Goal: Task Accomplishment & Management: Complete application form

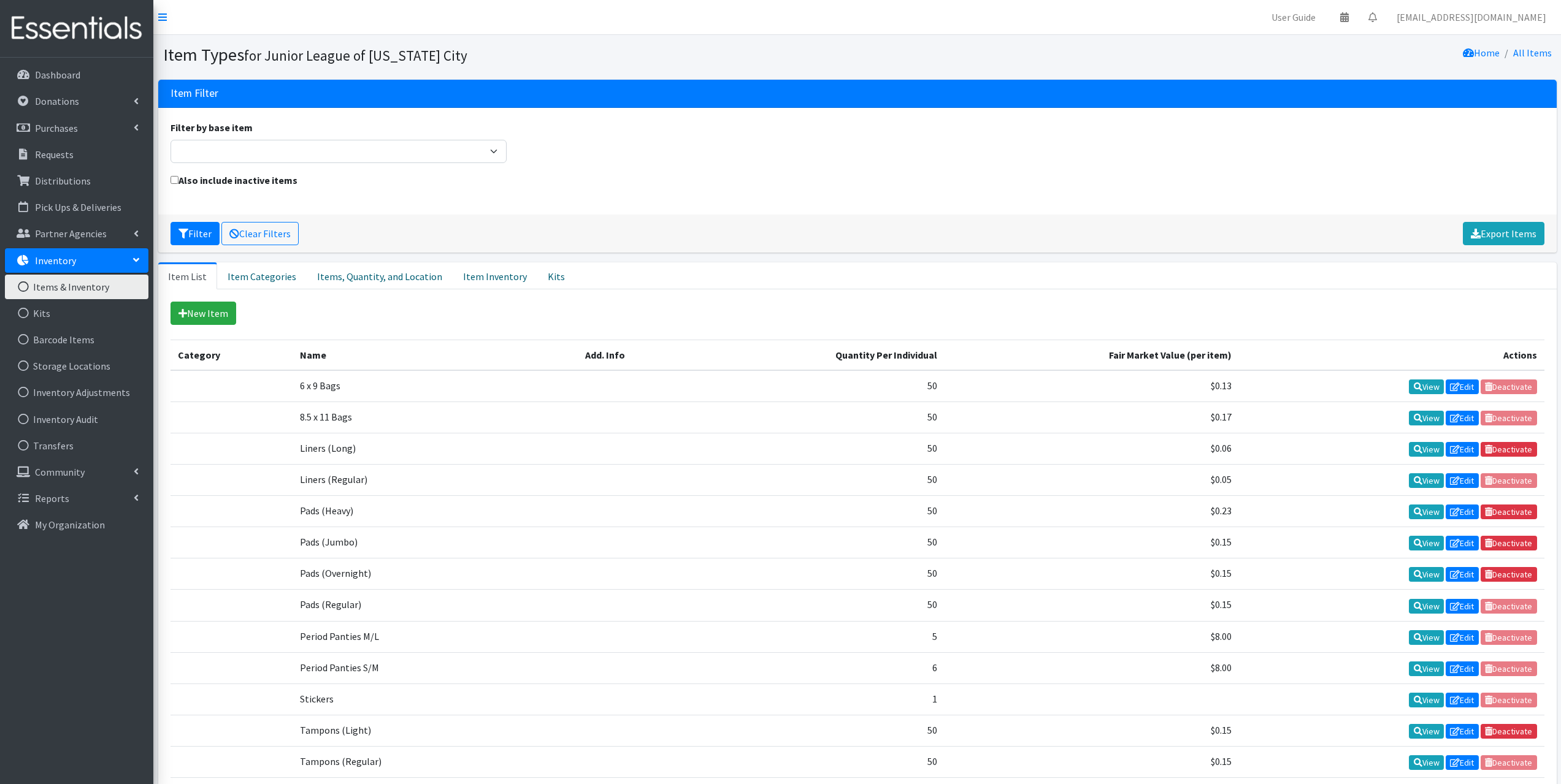
scroll to position [135, 0]
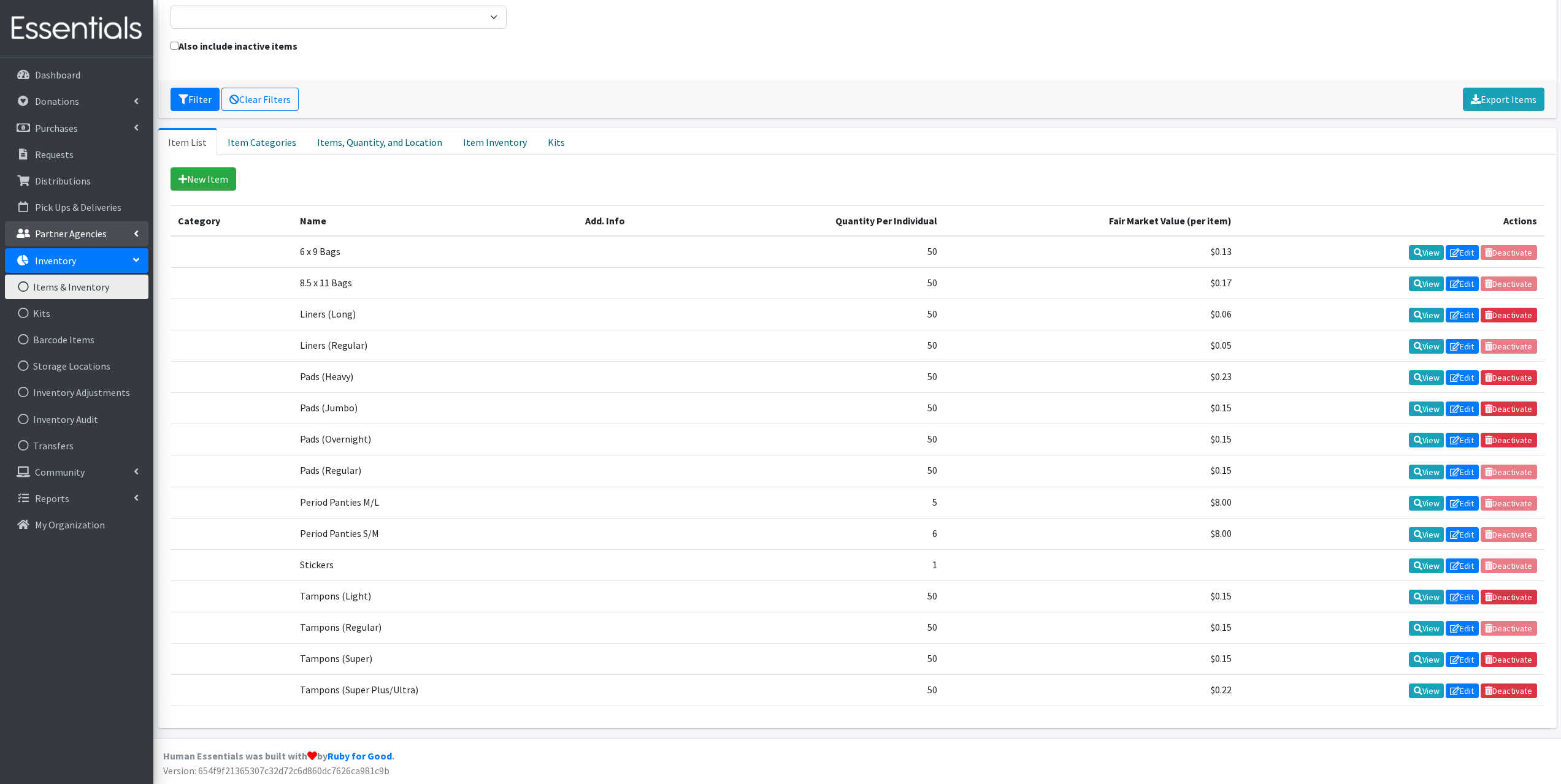
click at [98, 235] on p "Partner Agencies" at bounding box center [71, 234] width 72 height 13
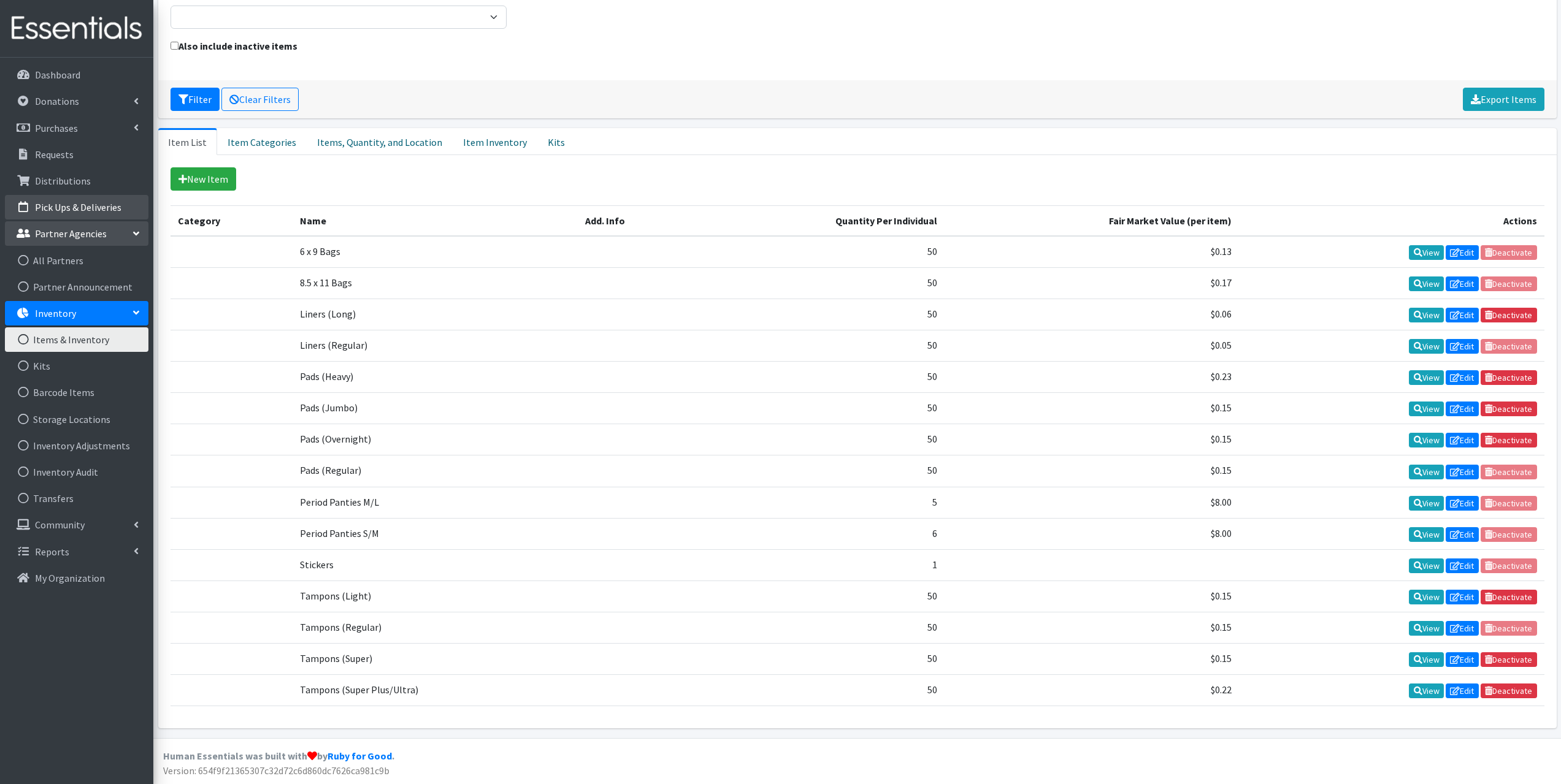
click at [78, 207] on p "Pick Ups & Deliveries" at bounding box center [78, 207] width 86 height 13
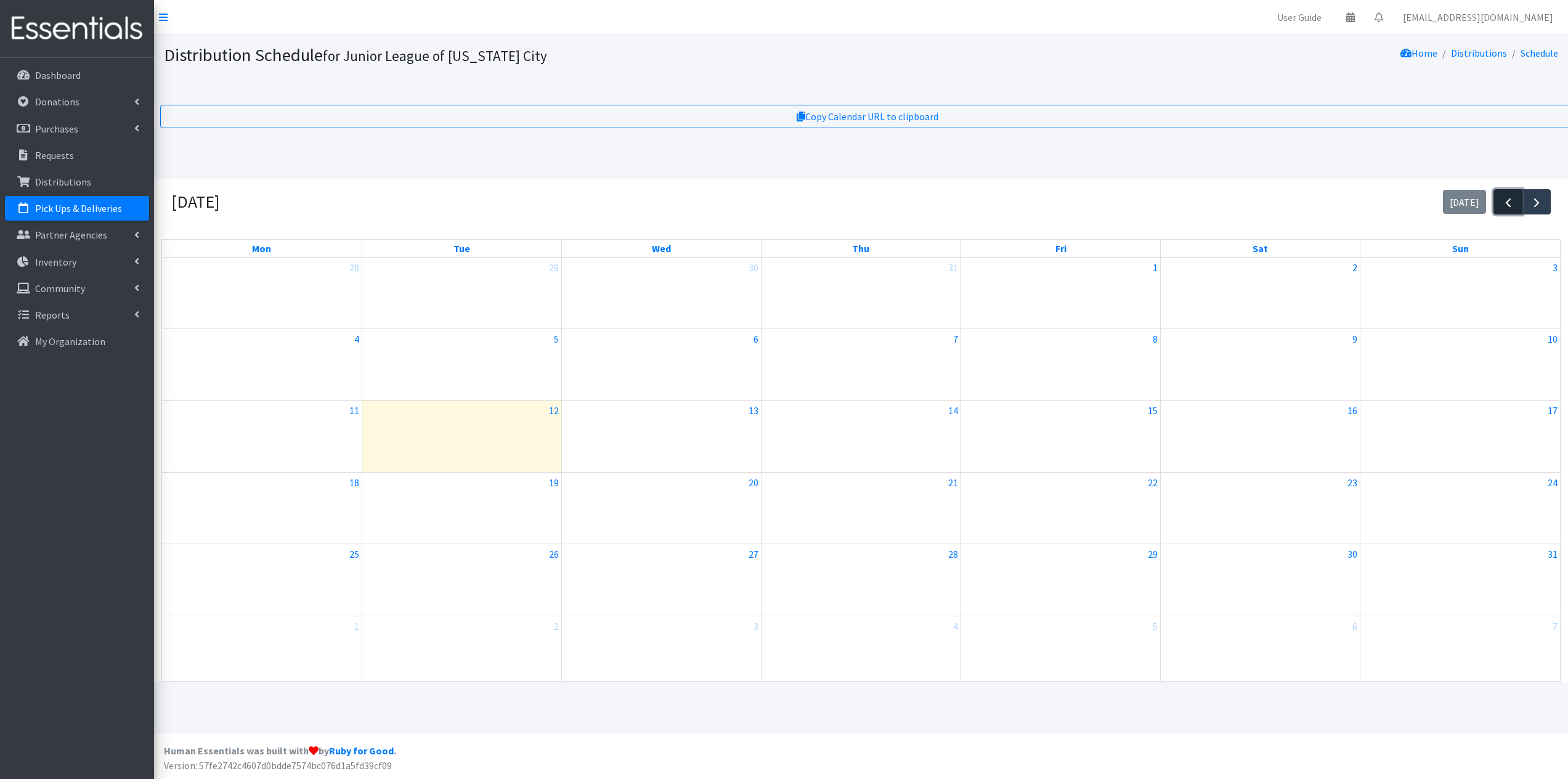
click at [1506, 208] on span "button" at bounding box center [1508, 203] width 15 height 15
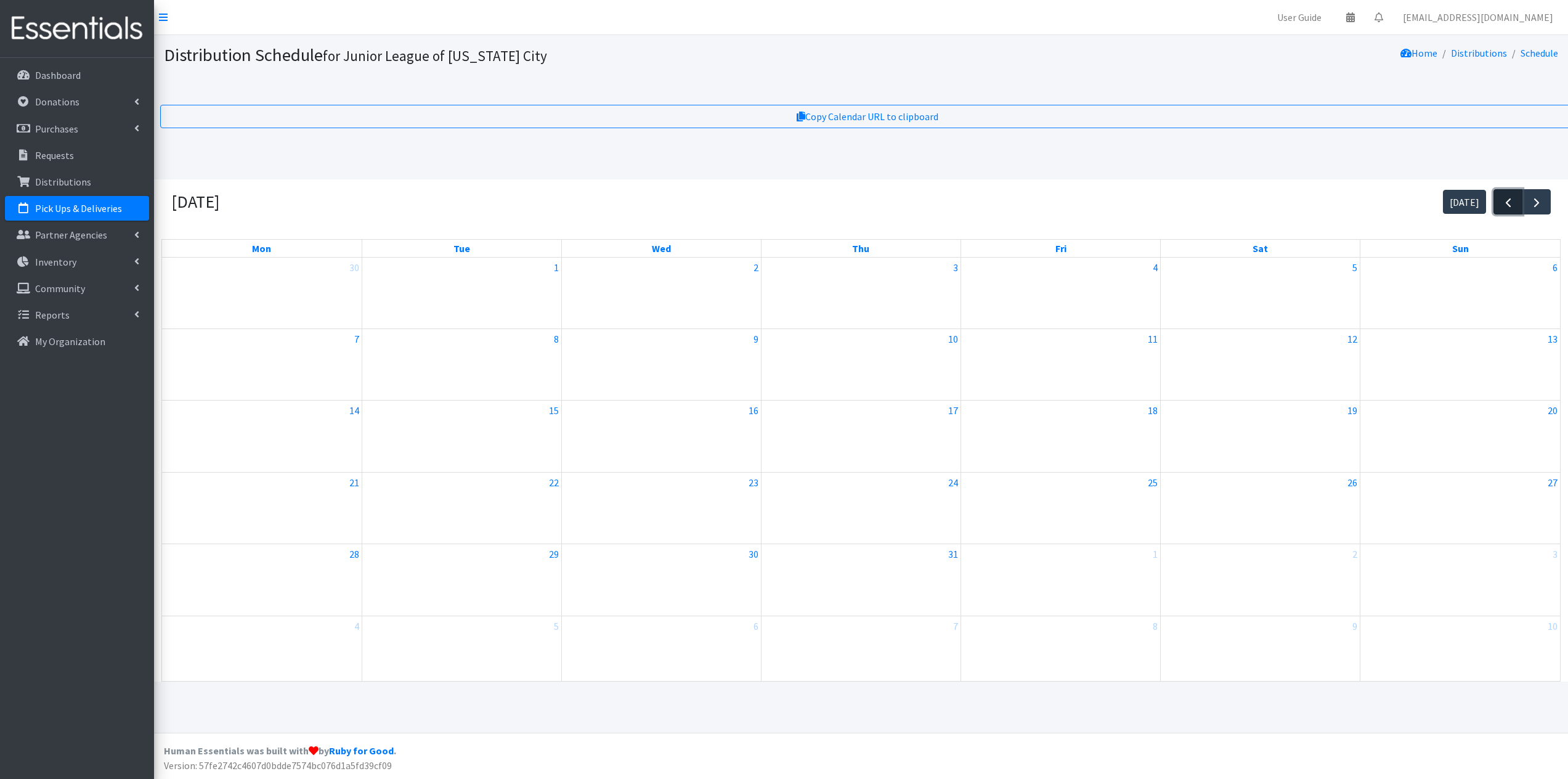
click at [1506, 208] on span "button" at bounding box center [1508, 203] width 15 height 15
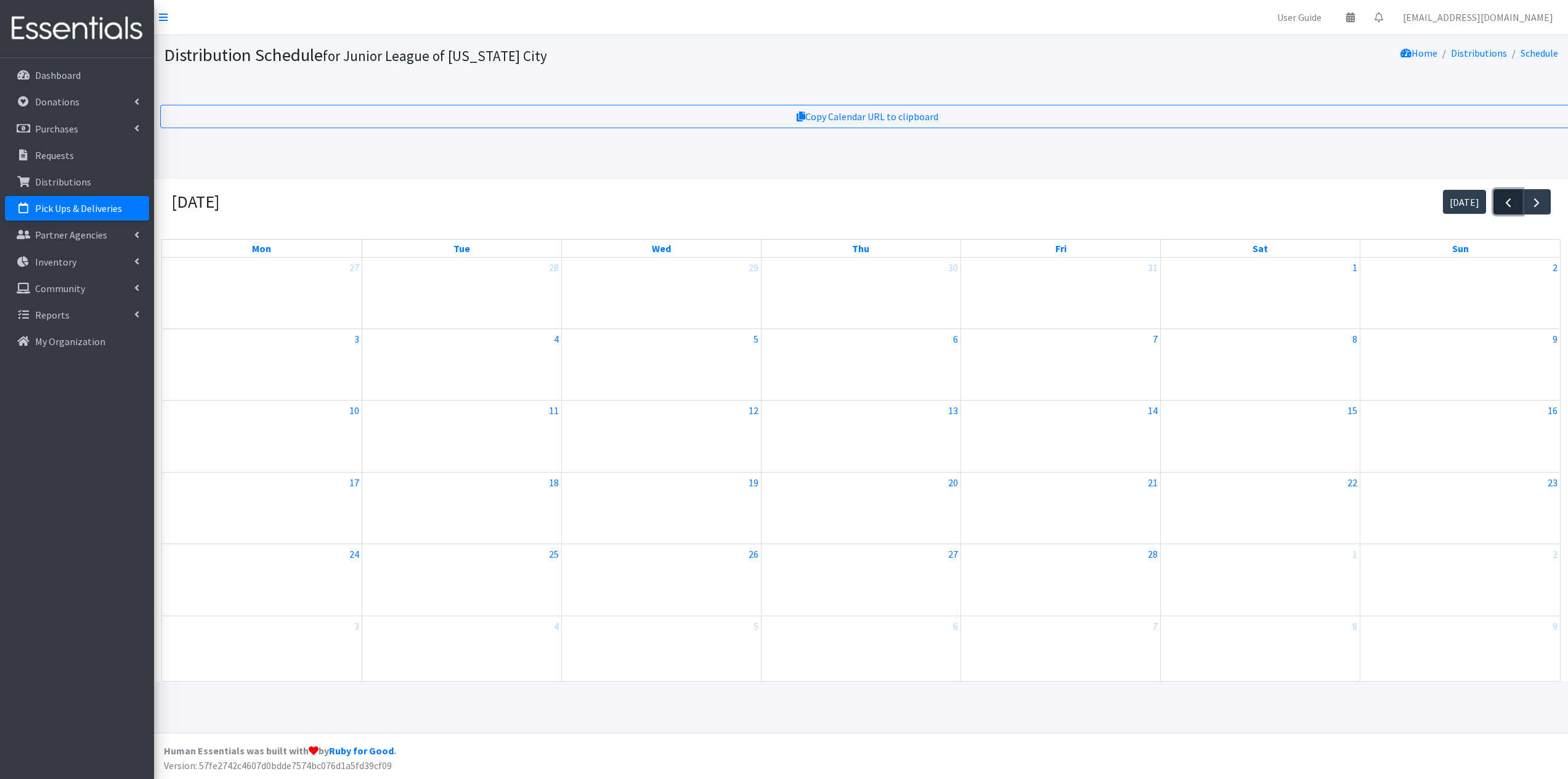
click at [1506, 208] on span "button" at bounding box center [1508, 203] width 15 height 15
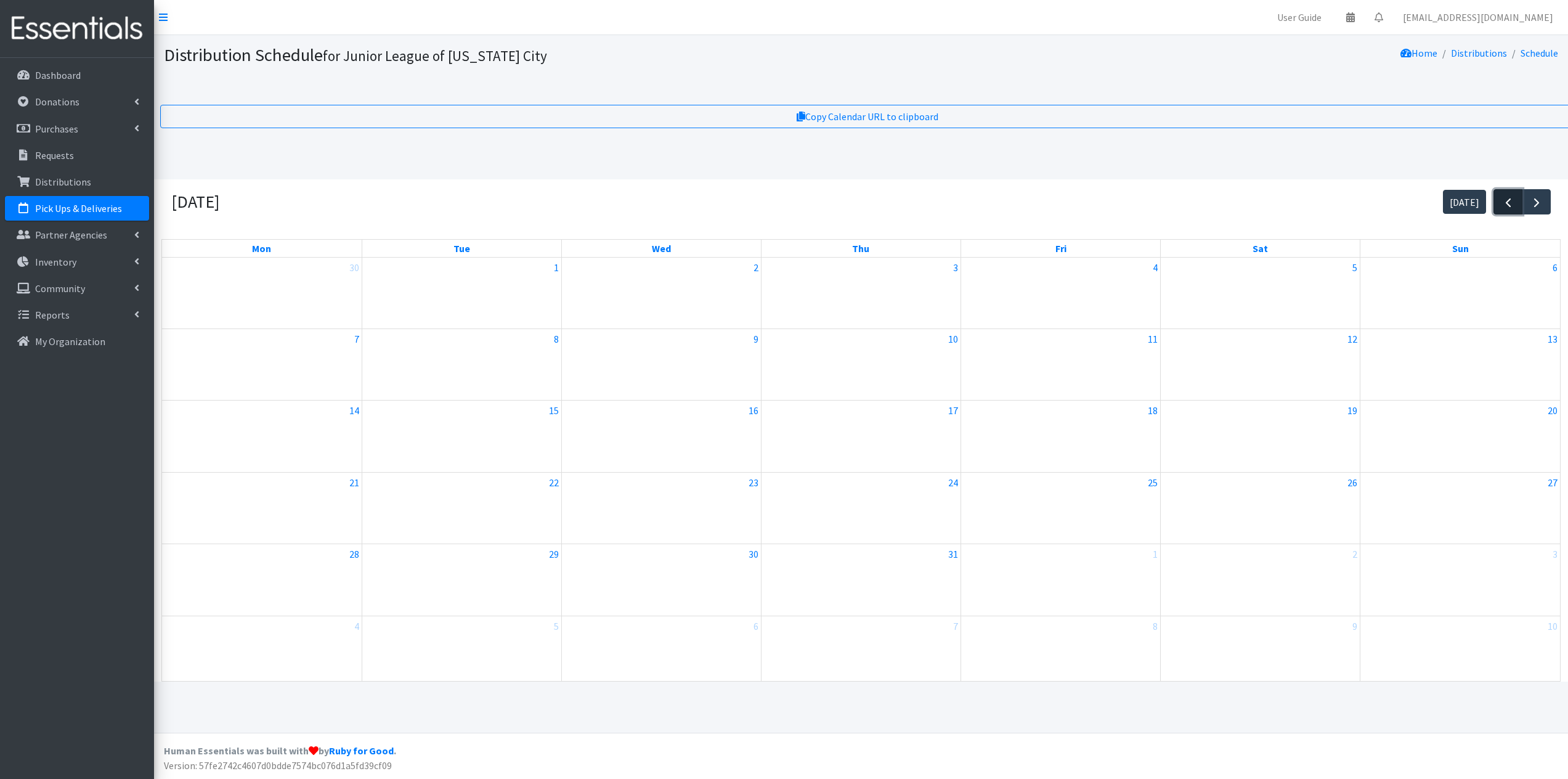
click at [1506, 208] on span "button" at bounding box center [1508, 203] width 15 height 15
click at [1055, 358] on link "11:59p ReMerge" at bounding box center [1160, 356] width 396 height 15
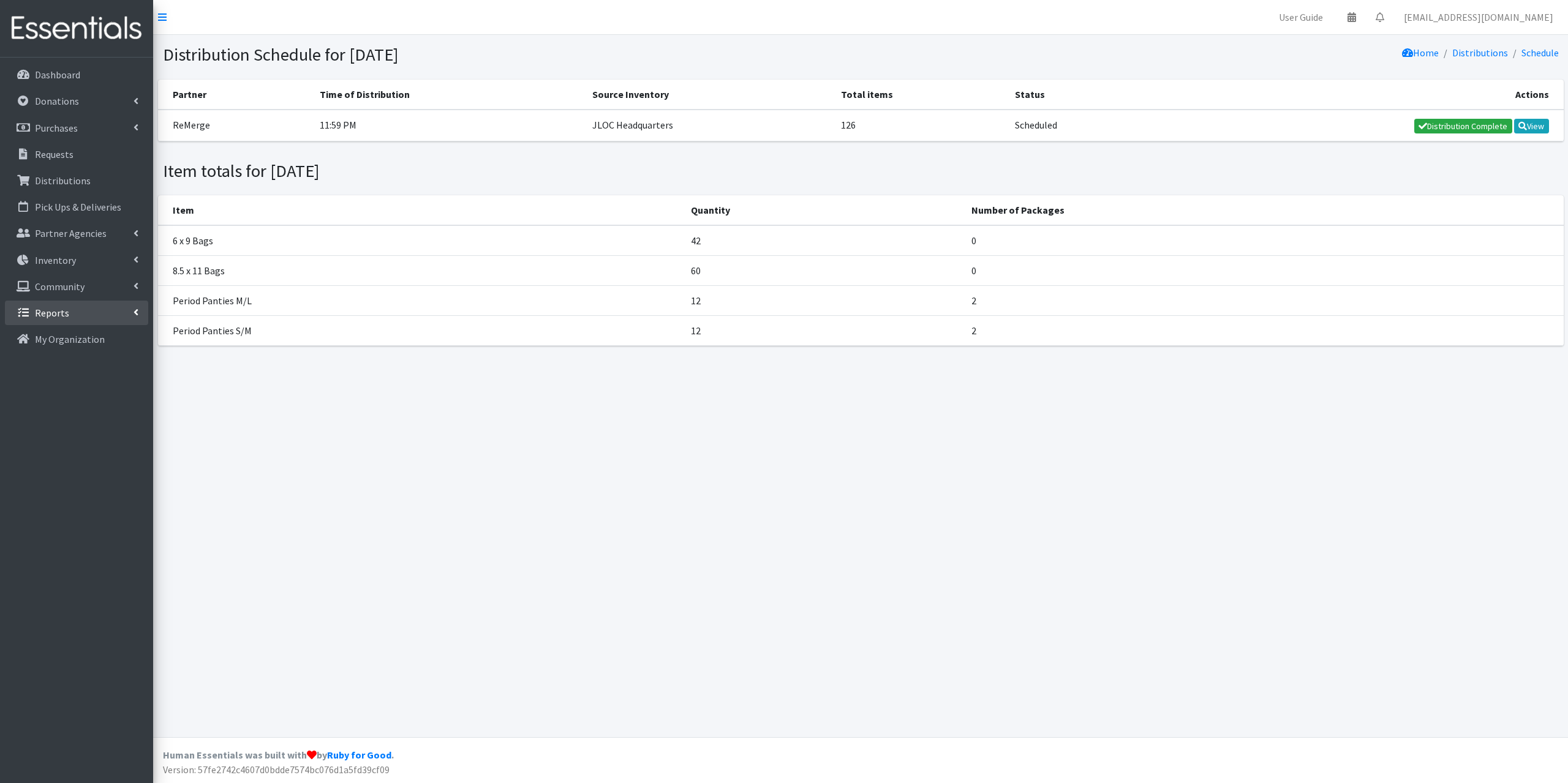
click at [107, 313] on link "Reports" at bounding box center [76, 313] width 143 height 24
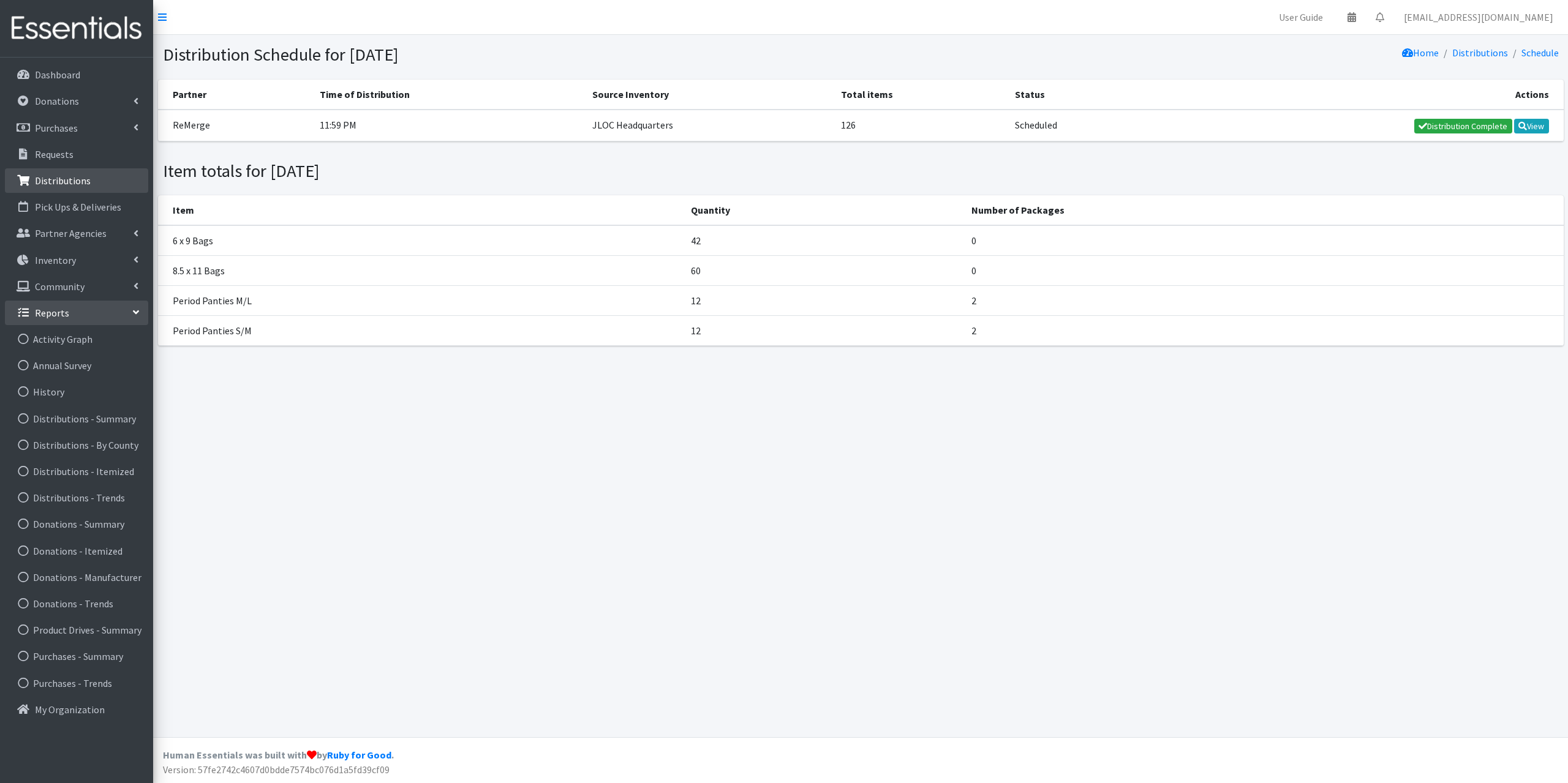
click at [80, 172] on link "Distributions" at bounding box center [76, 180] width 143 height 24
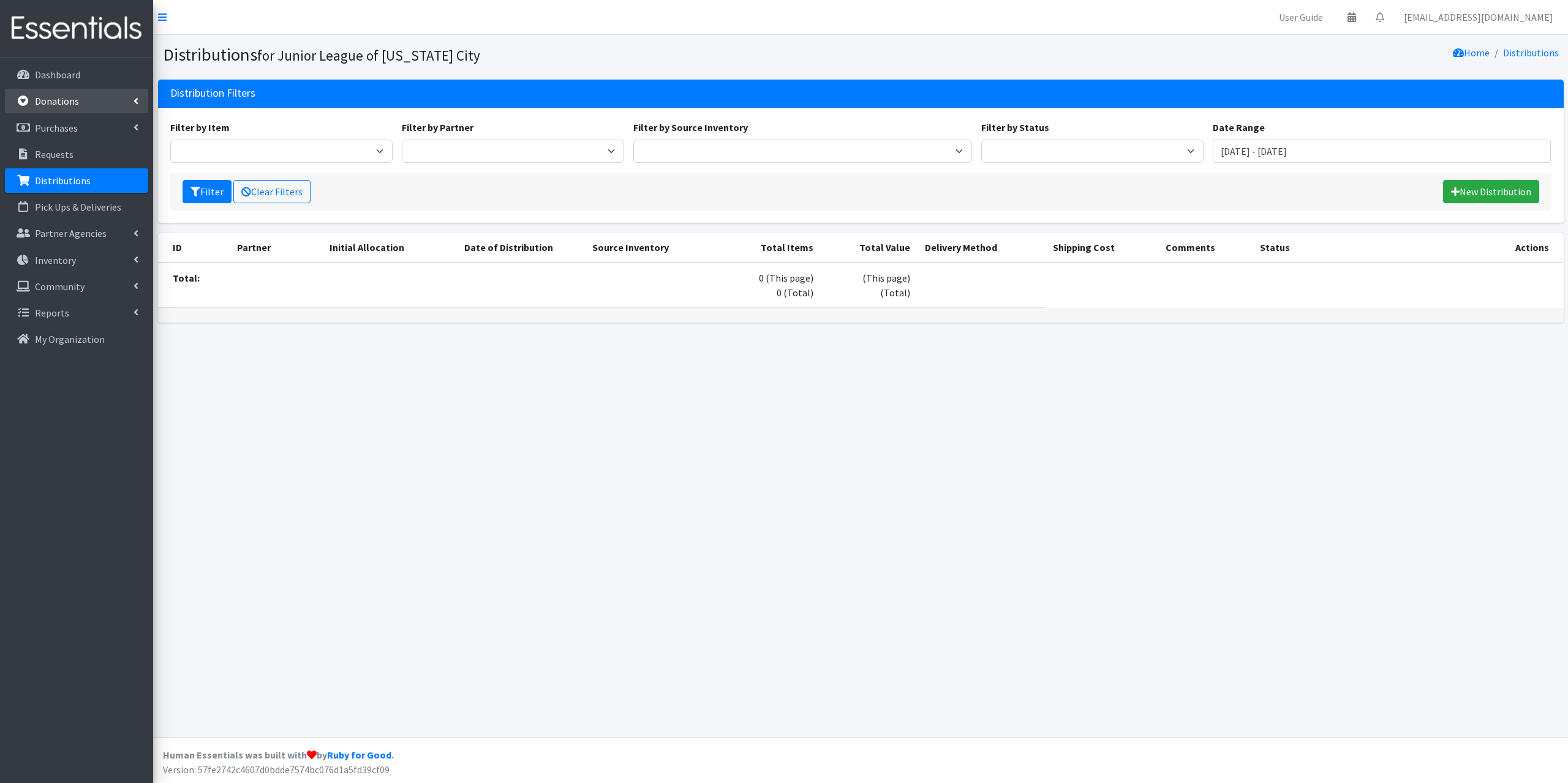
click at [78, 113] on link "Donations" at bounding box center [76, 101] width 143 height 24
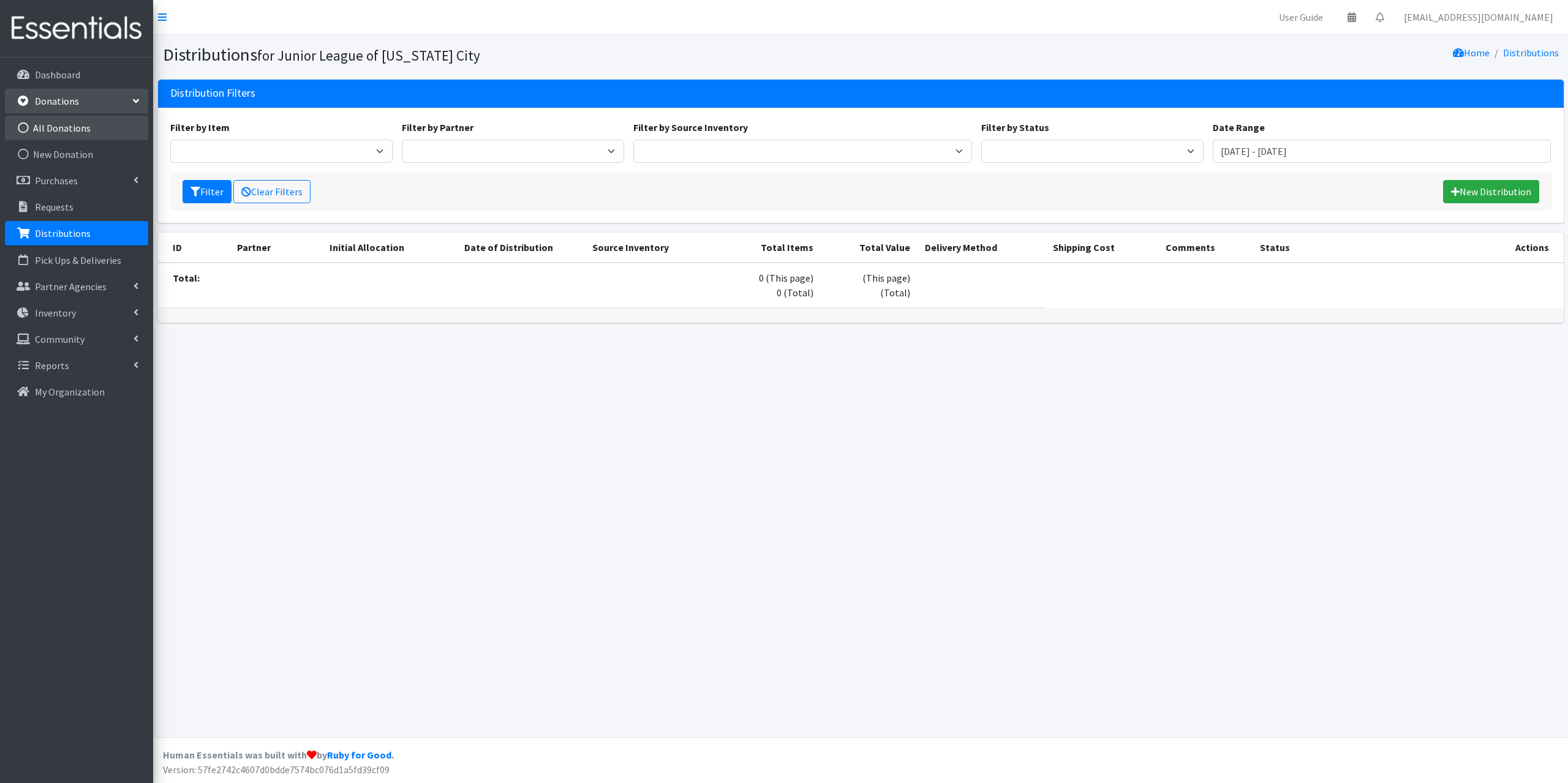
click at [77, 139] on link "All Donations" at bounding box center [76, 128] width 143 height 24
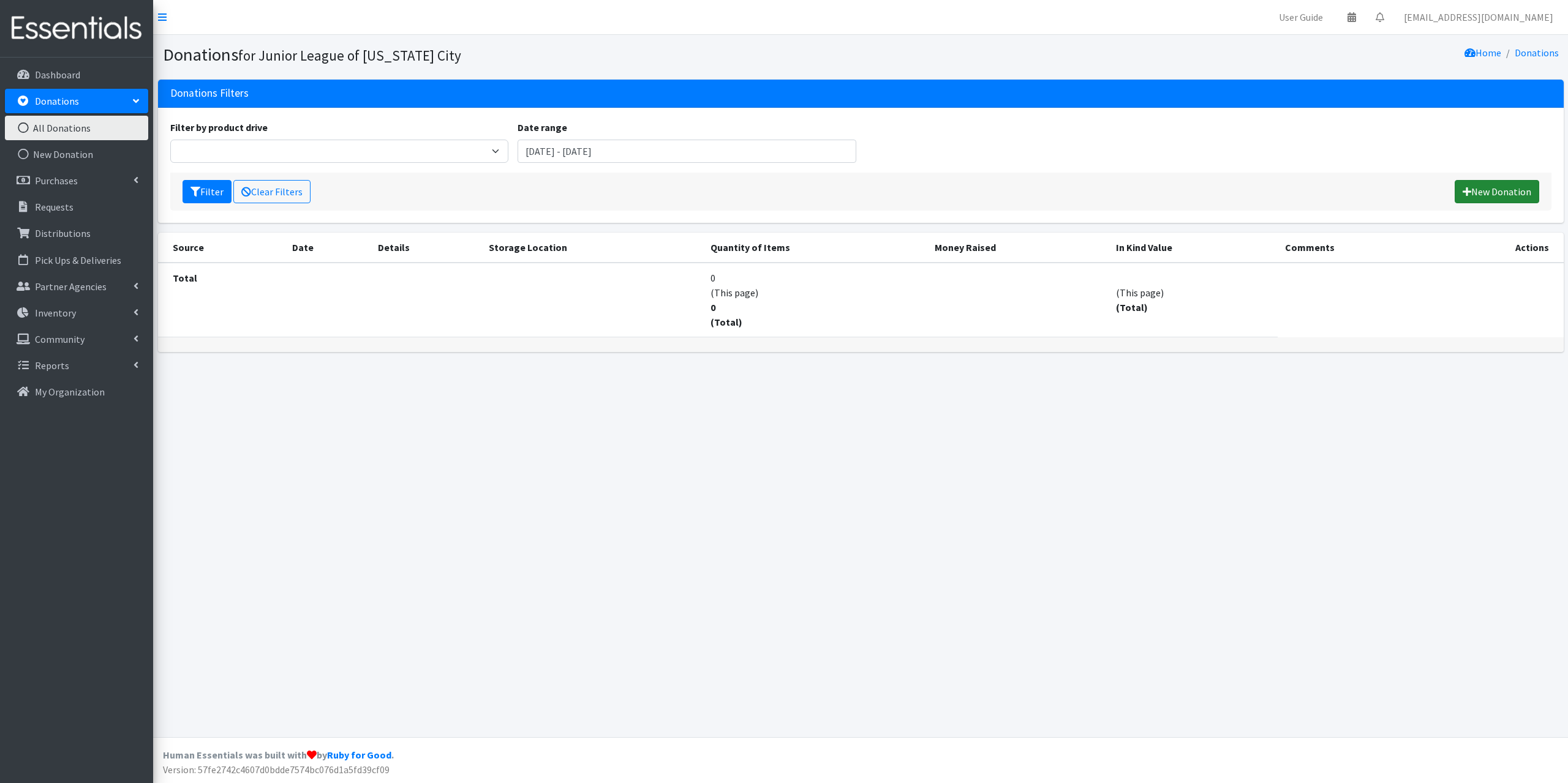
click at [1481, 192] on link "New Donation" at bounding box center [1496, 192] width 84 height 23
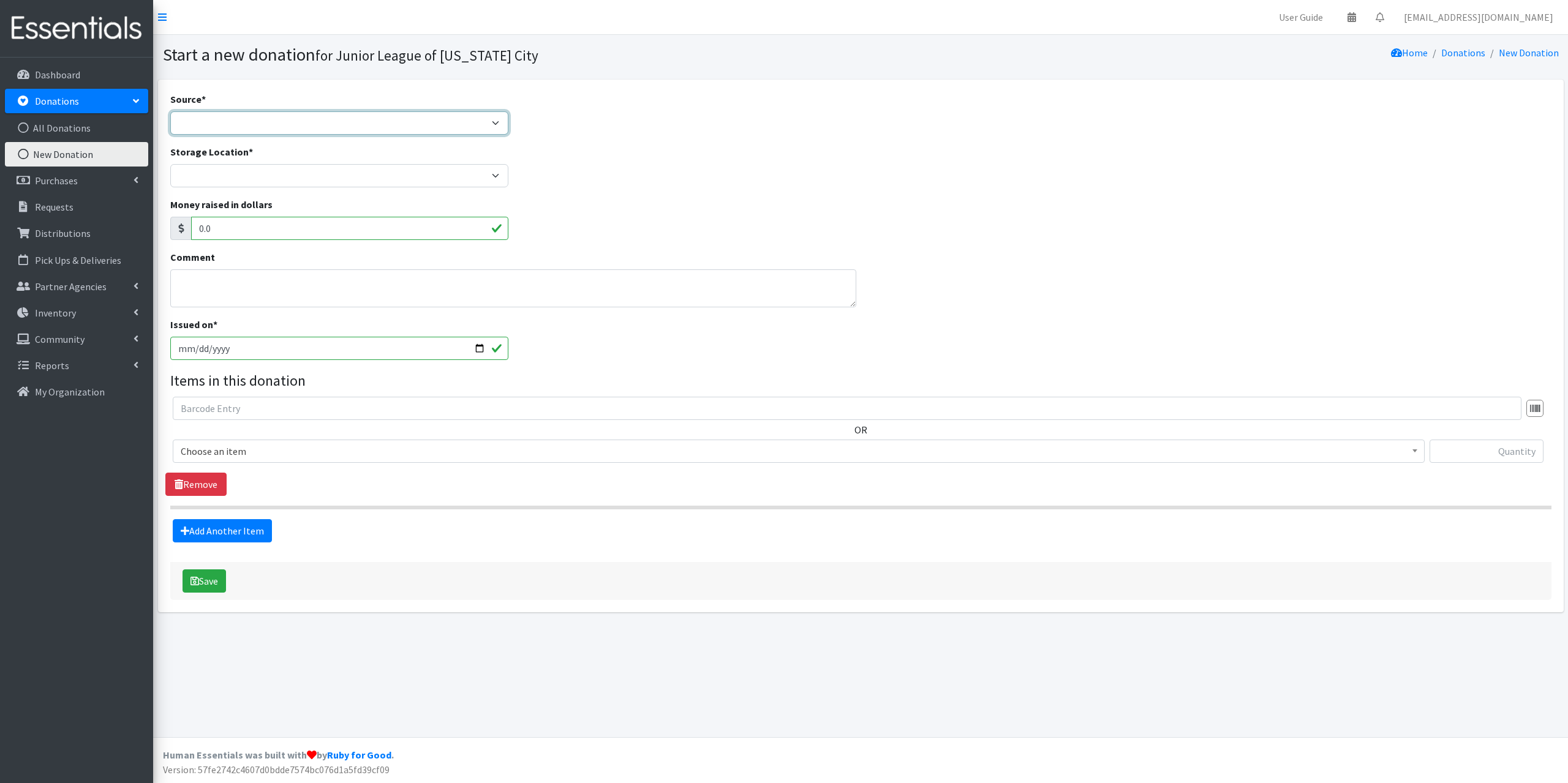
click at [322, 119] on select "Product Drive Manufacturer Donation Site Misc. Donation" at bounding box center [340, 123] width 339 height 23
click at [249, 281] on textarea "Comment" at bounding box center [513, 287] width 686 height 38
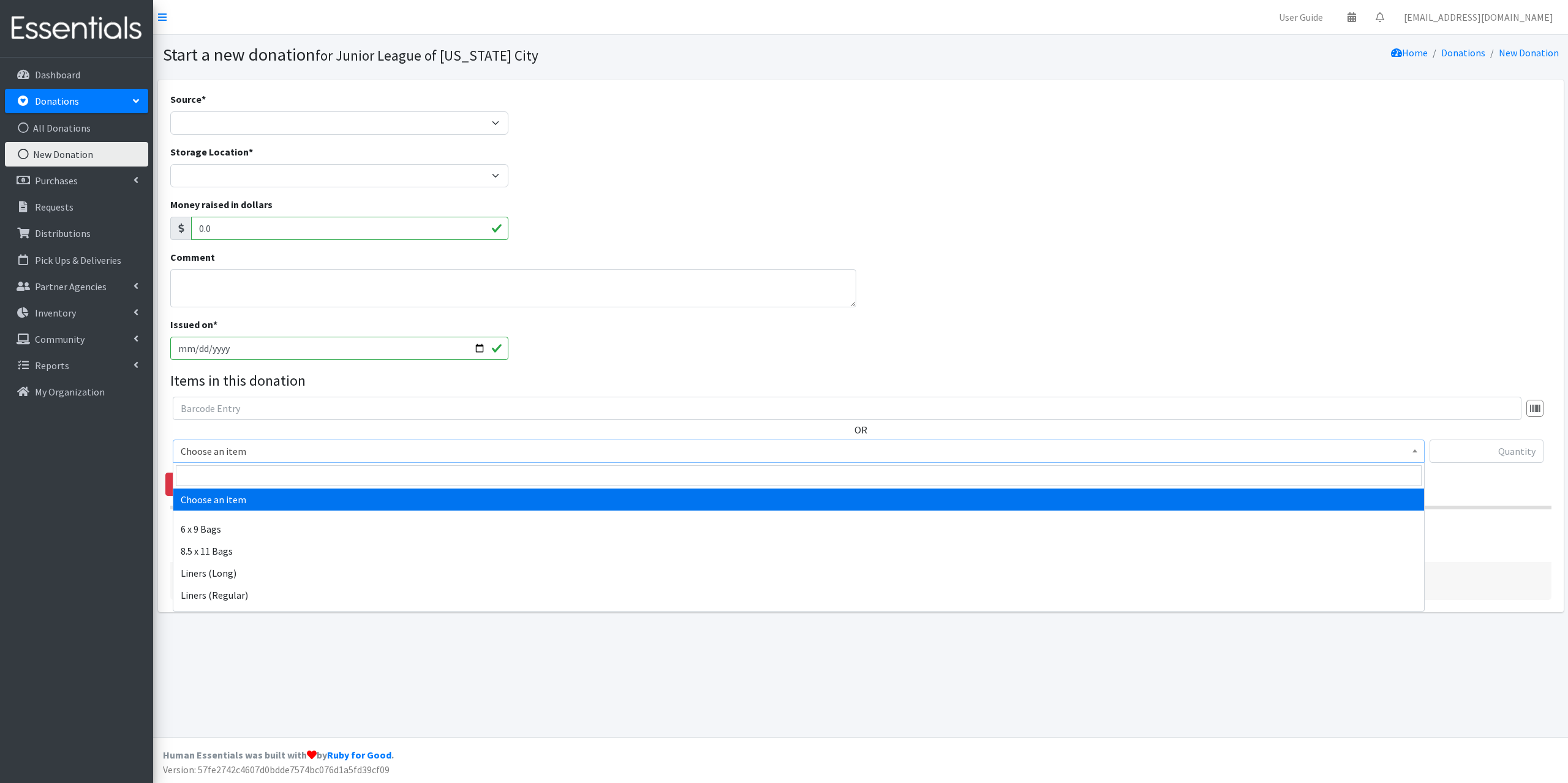
click at [379, 461] on span "Choose an item" at bounding box center [798, 451] width 1251 height 23
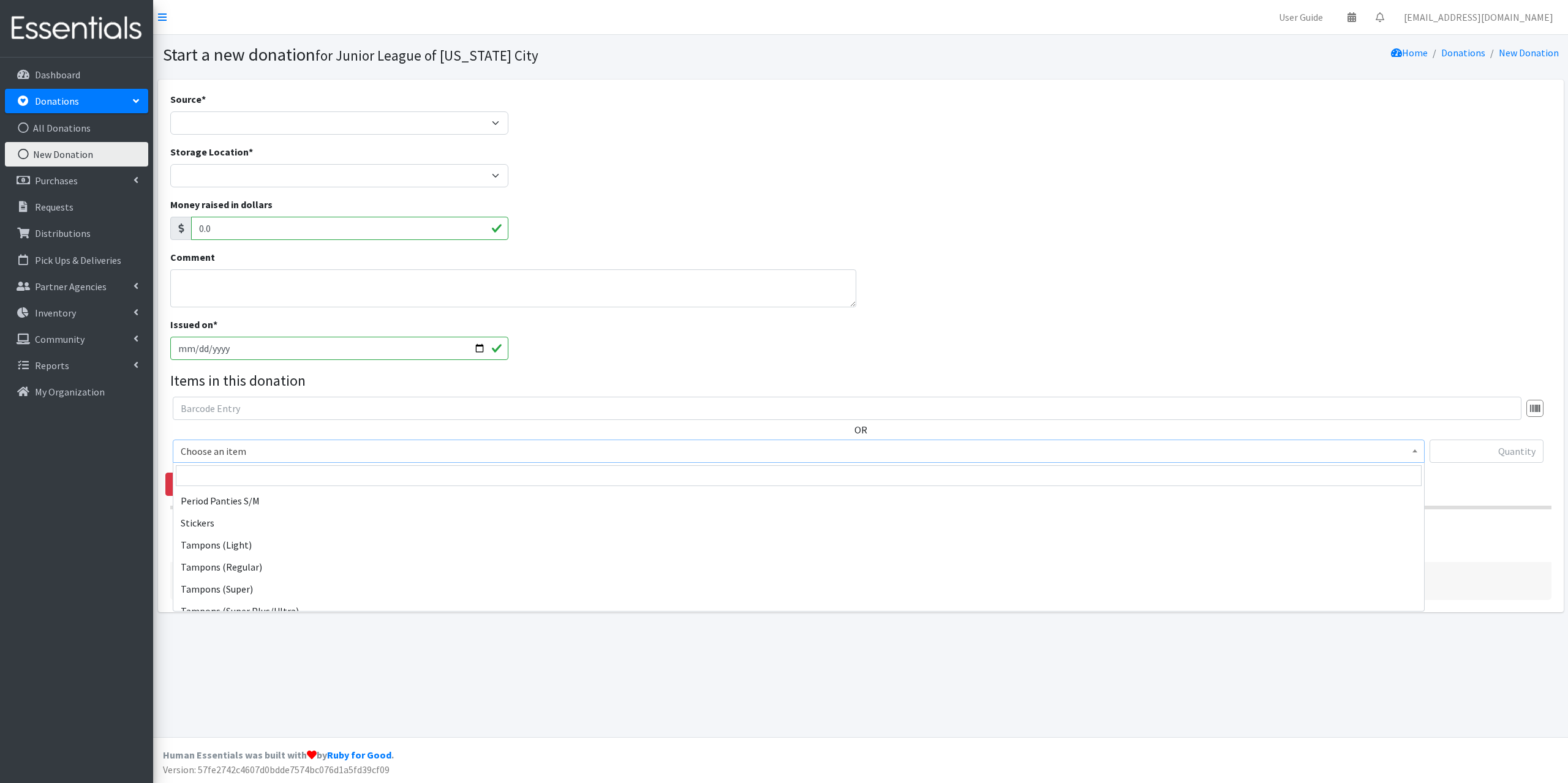
scroll to position [237, 0]
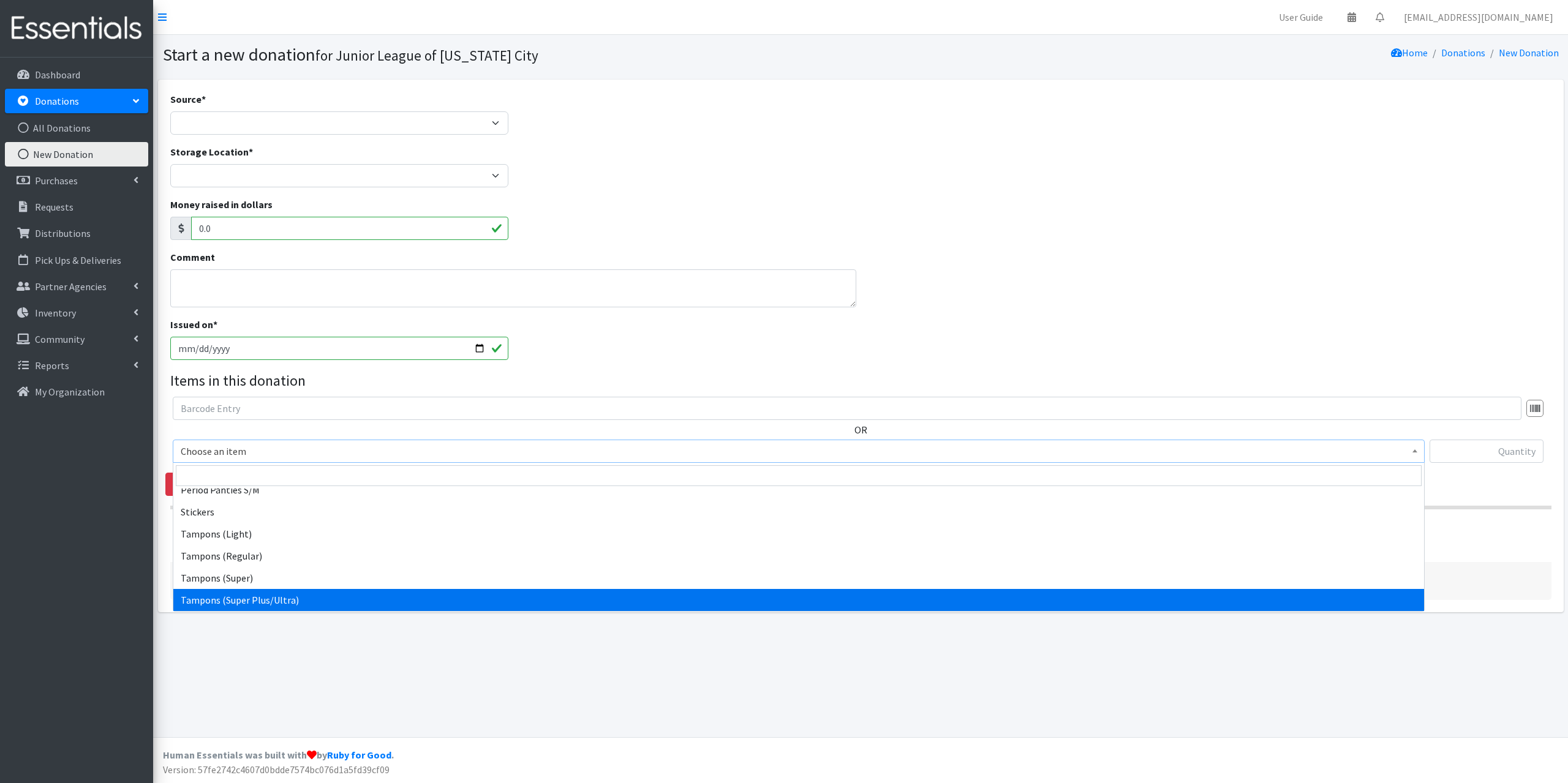
click at [344, 664] on div "Start a new donation for Junior League of [US_STATE] City Home Donations New Do…" at bounding box center [859, 386] width 1414 height 703
